Goal: Obtain resource: Download file/media

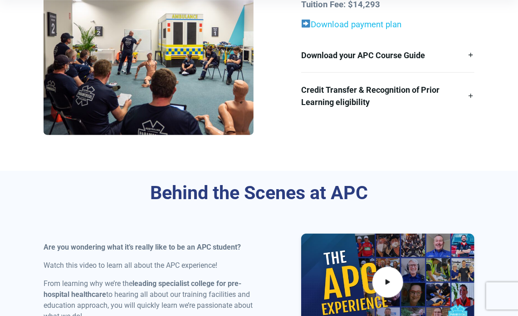
click at [373, 27] on link "Download payment plan" at bounding box center [356, 25] width 91 height 10
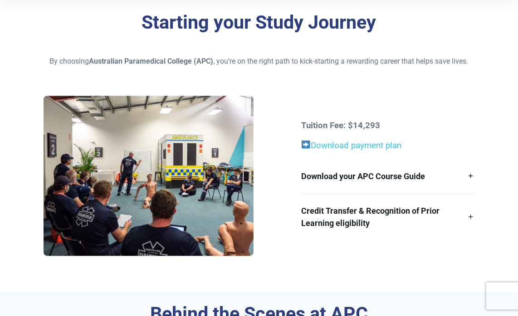
scroll to position [182, 0]
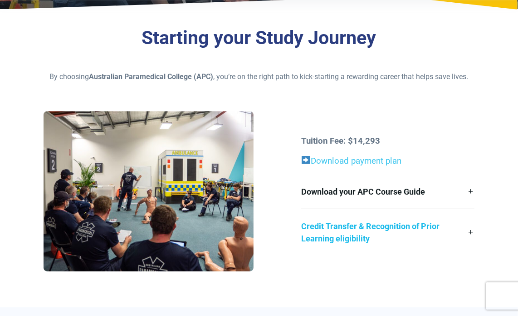
click at [472, 232] on link "Credit Transfer & Recognition of Prior Learning eligibility" at bounding box center [387, 232] width 173 height 46
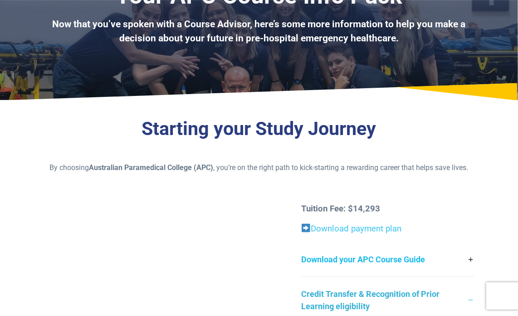
scroll to position [136, 0]
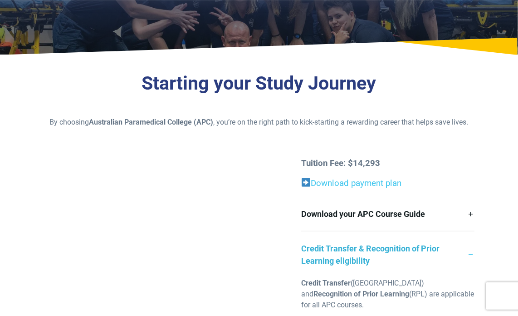
click at [470, 254] on link "Credit Transfer & Recognition of Prior Learning eligibility" at bounding box center [387, 254] width 173 height 46
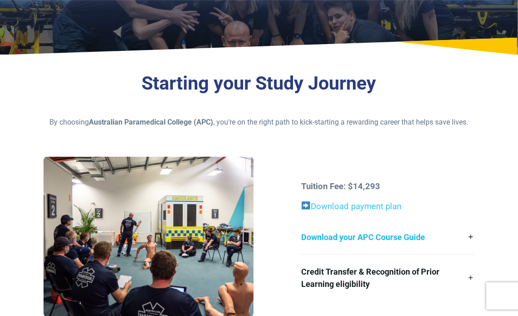
click at [470, 237] on link "Download your APC Course Guide" at bounding box center [387, 237] width 173 height 34
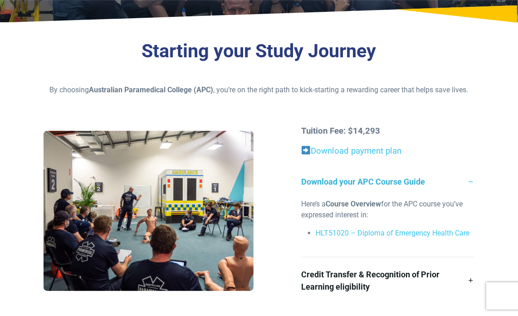
scroll to position [182, 0]
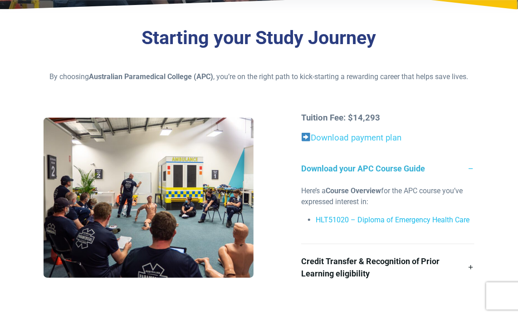
click at [389, 221] on link "HLT51020 – Diploma of Emergency Health Care" at bounding box center [393, 219] width 154 height 9
